Goal: Book appointment/travel/reservation

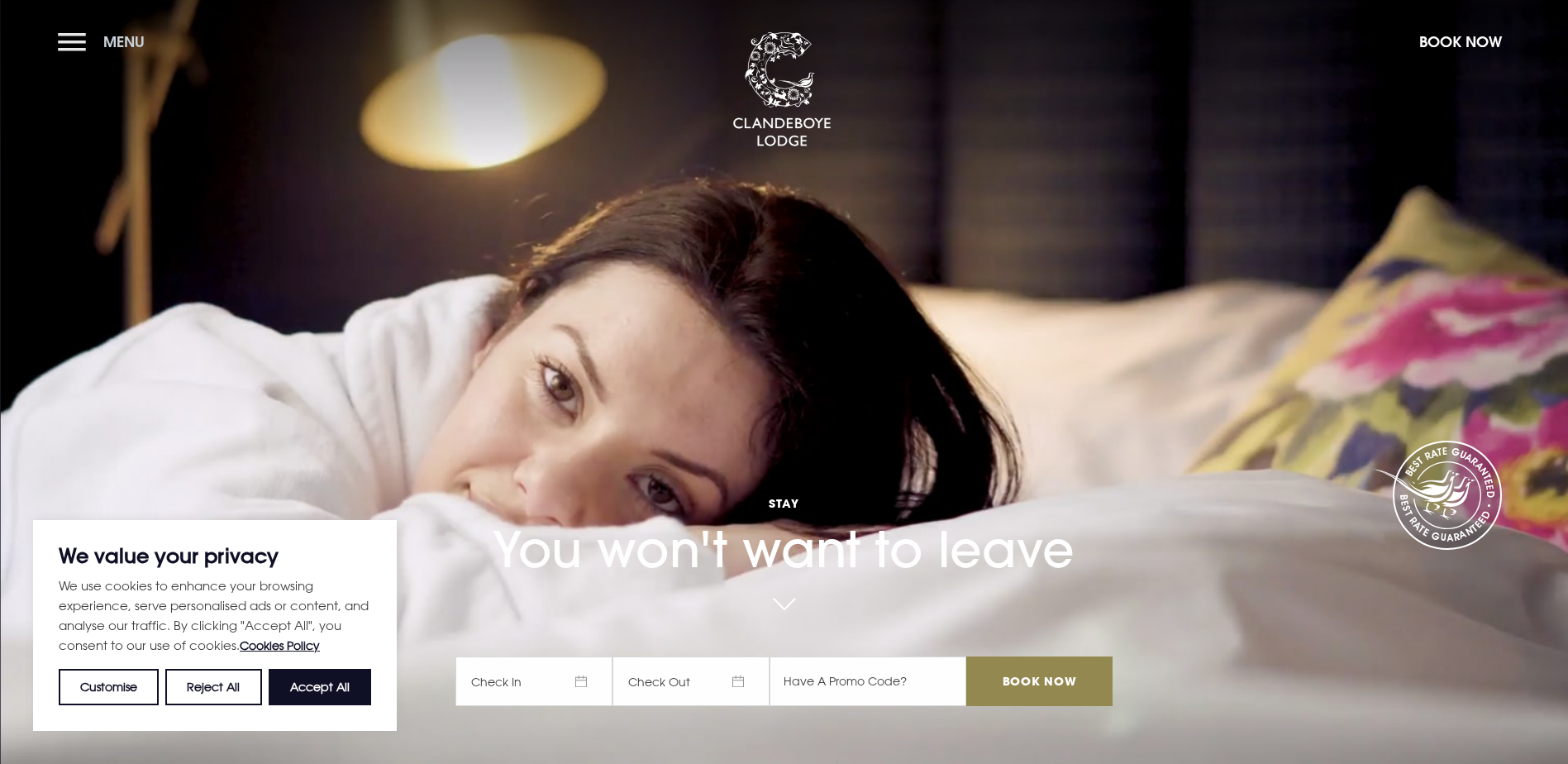
click at [117, 38] on span "Menu" at bounding box center [124, 42] width 42 height 19
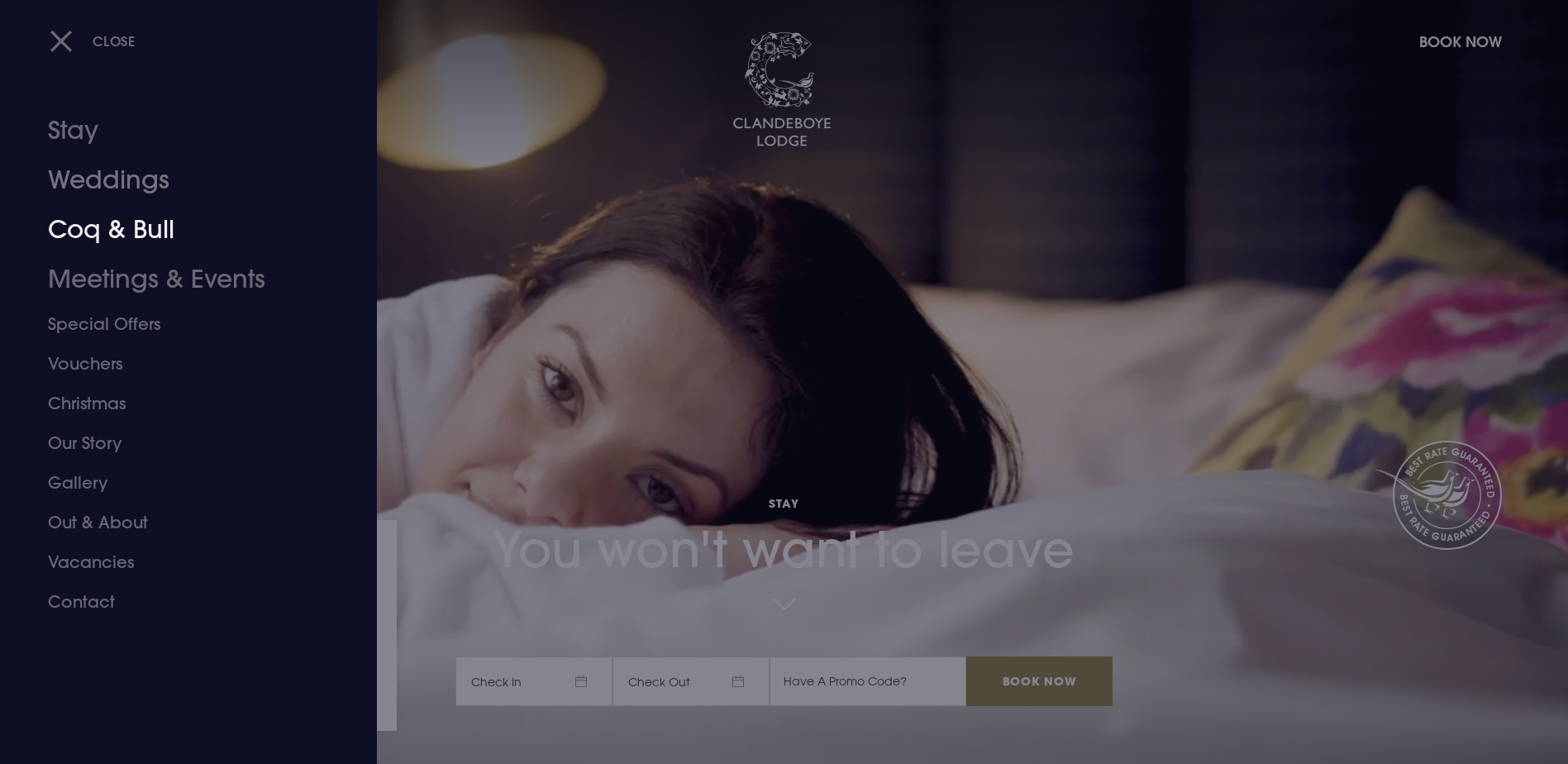
click at [100, 209] on link "Coq & Bull" at bounding box center [179, 230] width 261 height 50
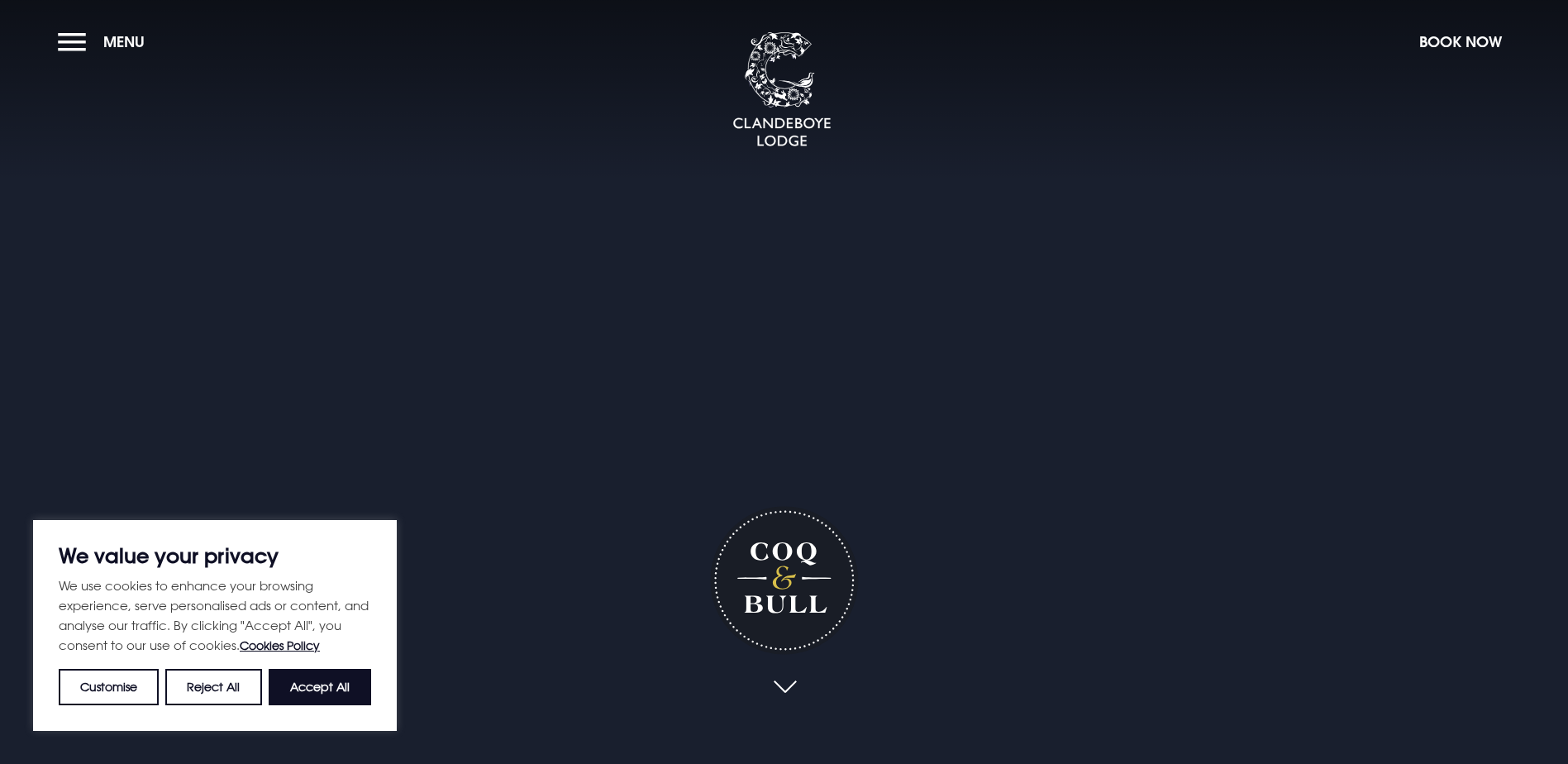
click at [248, 690] on button "Reject All" at bounding box center [213, 688] width 96 height 36
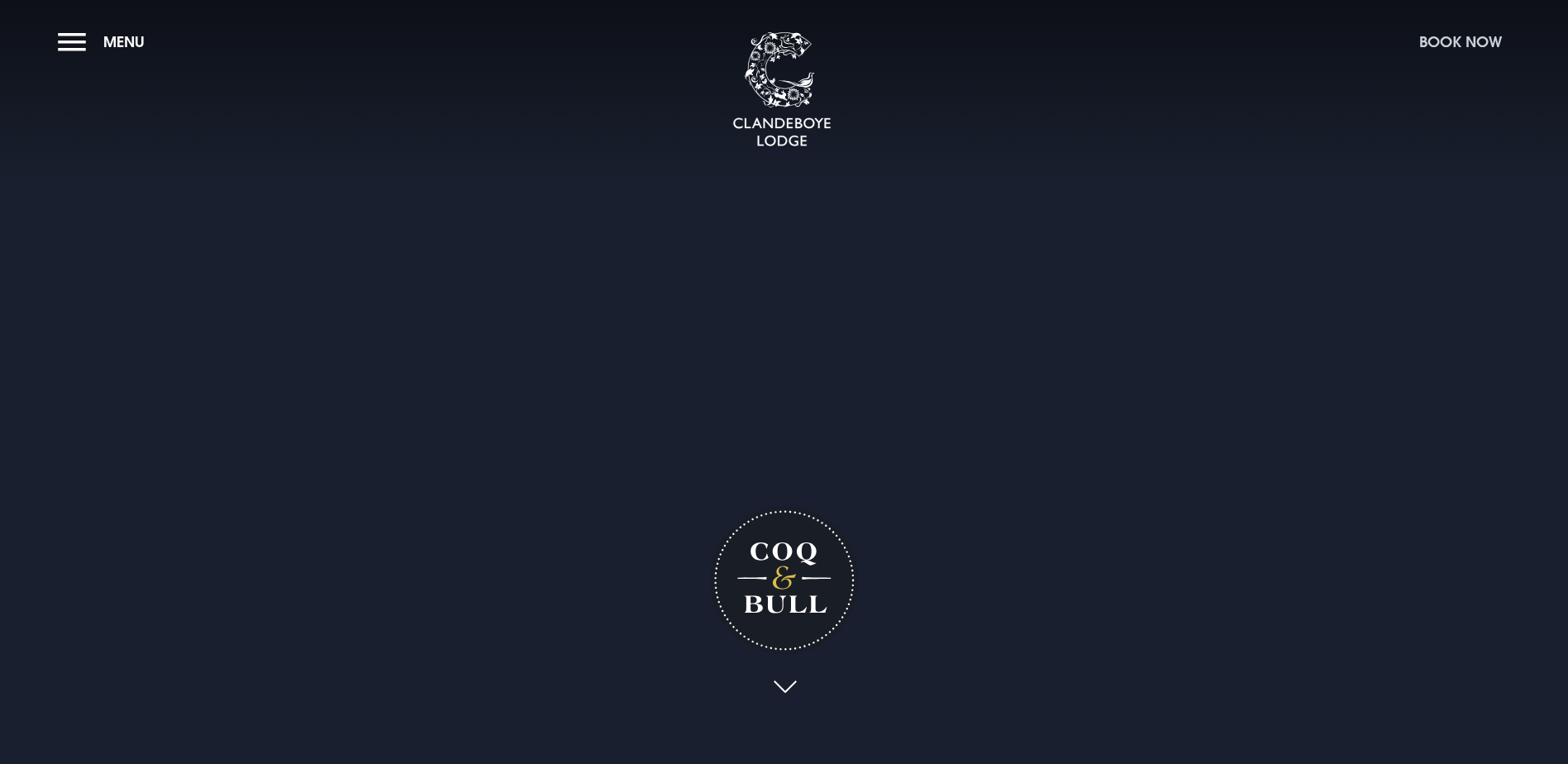
click at [1444, 52] on button "Book Now" at bounding box center [1460, 41] width 99 height 35
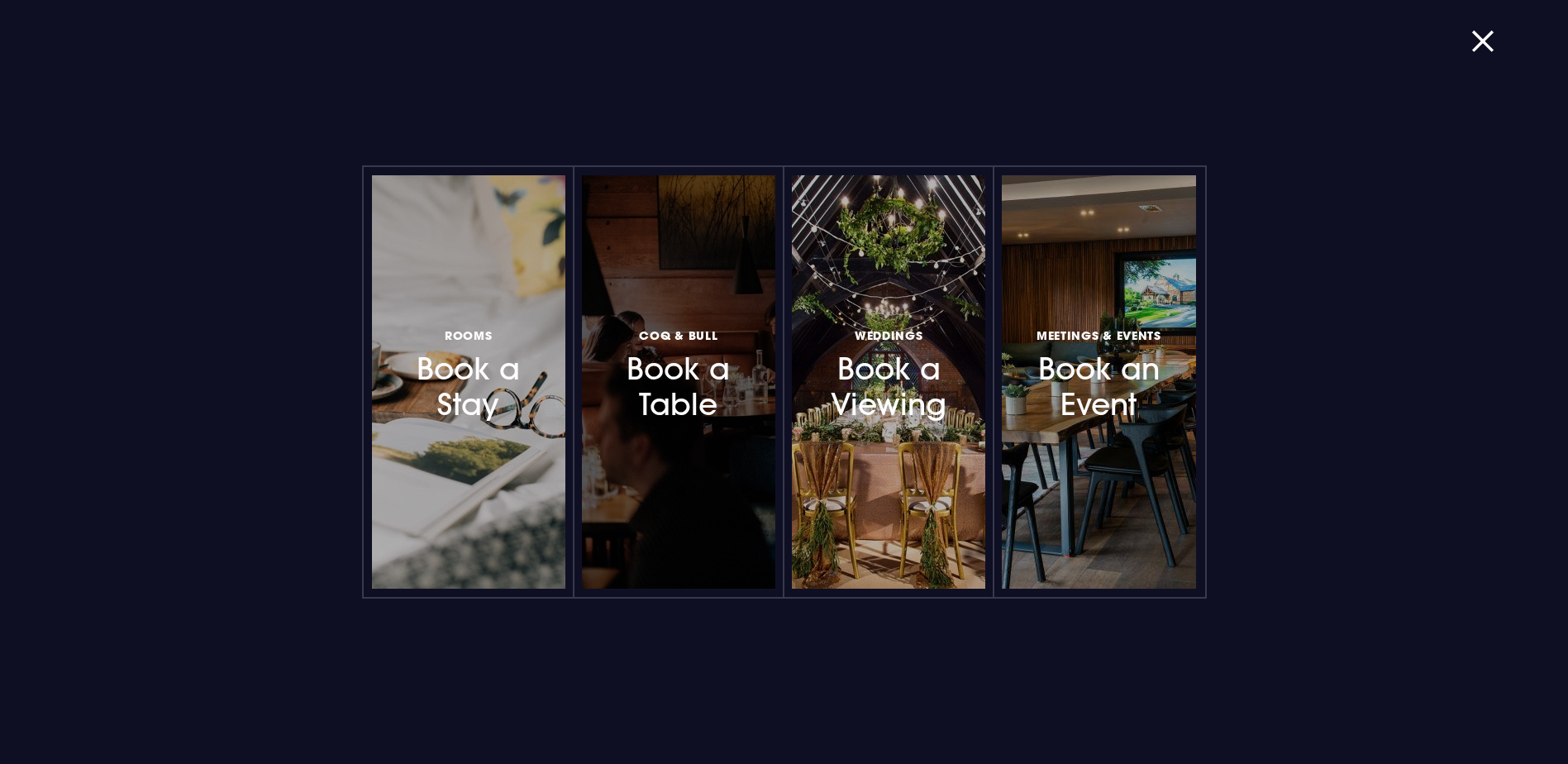
click at [707, 402] on h3 "Coq & Bull Book a Table" at bounding box center [678, 373] width 144 height 98
drag, startPoint x: 686, startPoint y: 406, endPoint x: 725, endPoint y: 406, distance: 39.0
click at [687, 406] on div at bounding box center [678, 382] width 193 height 414
